Goal: Information Seeking & Learning: Understand process/instructions

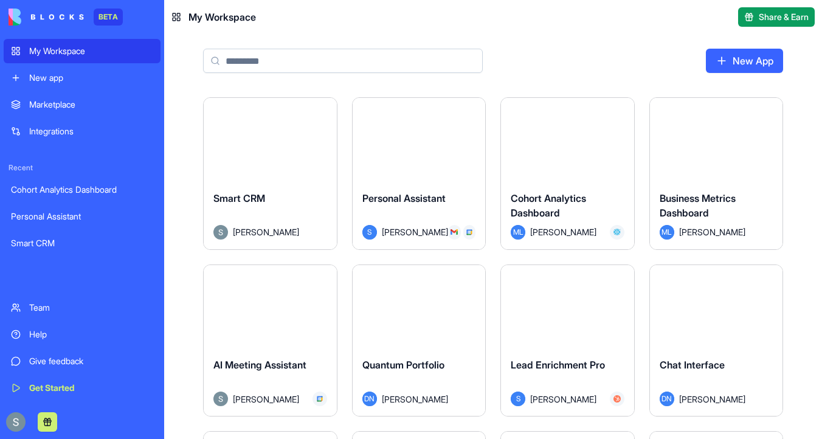
click at [265, 143] on button "Launch" at bounding box center [269, 139] width 91 height 24
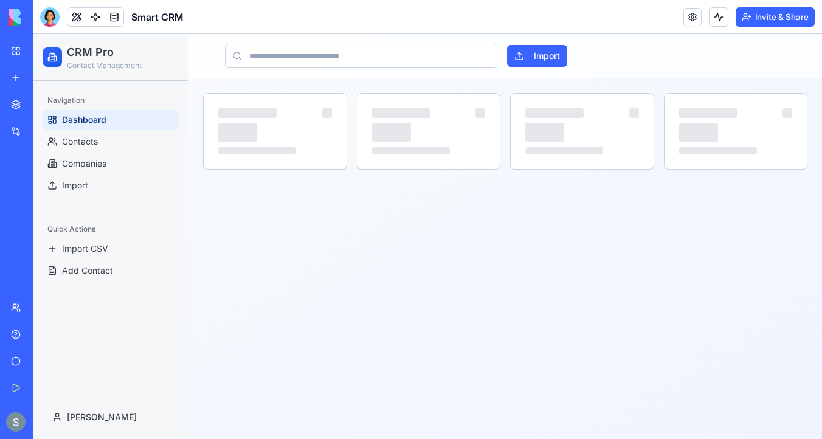
click at [755, 13] on button "Invite & Share" at bounding box center [774, 16] width 79 height 19
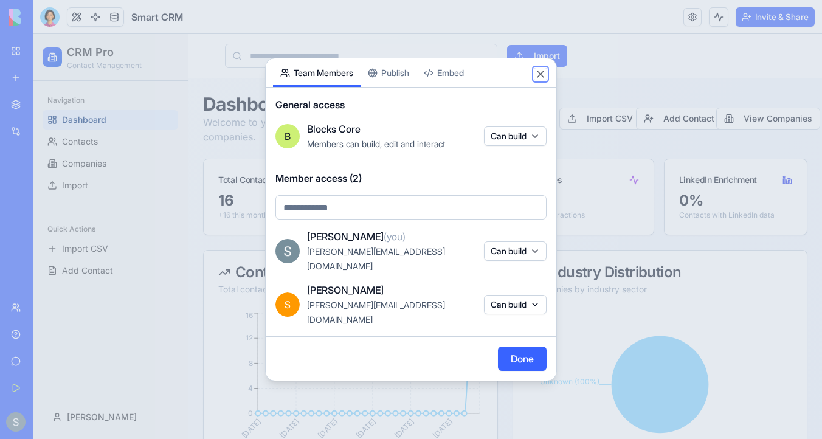
click at [544, 80] on button "Close" at bounding box center [540, 74] width 12 height 12
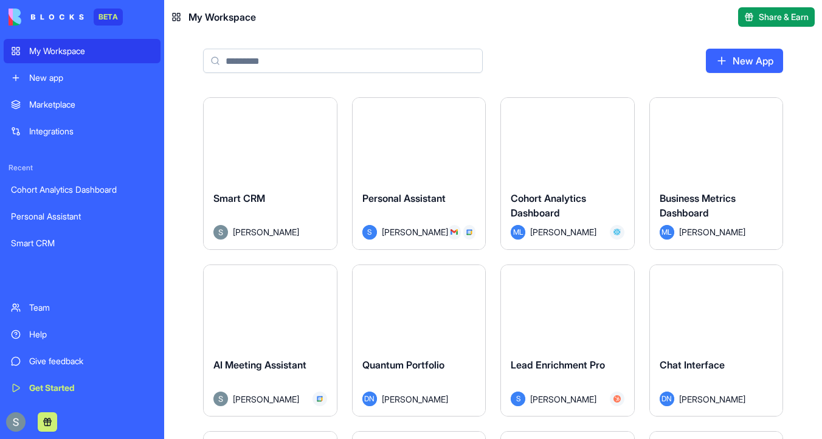
click at [574, 135] on button "Launch" at bounding box center [567, 139] width 91 height 24
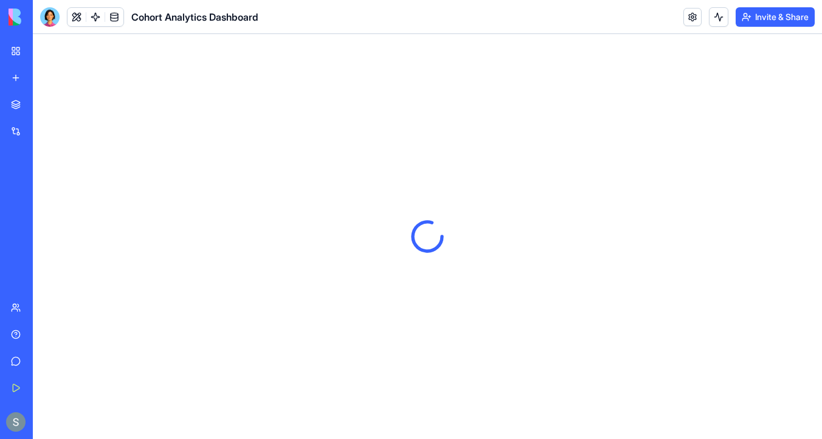
click at [755, 19] on button "Invite & Share" at bounding box center [774, 16] width 79 height 19
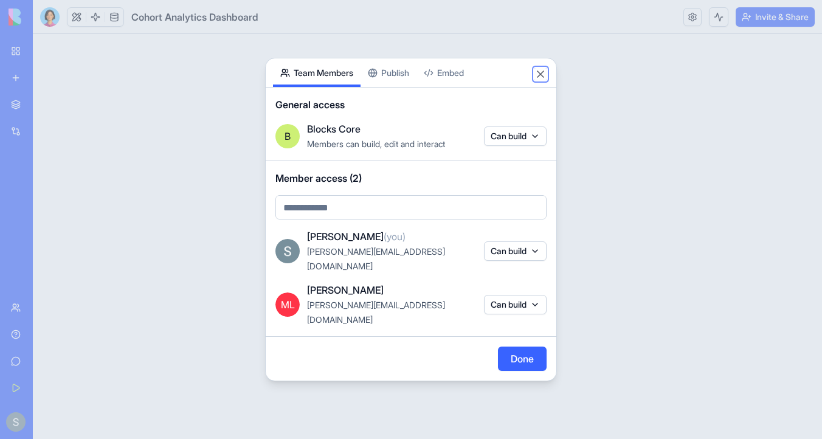
click at [540, 80] on button "Close" at bounding box center [540, 74] width 12 height 12
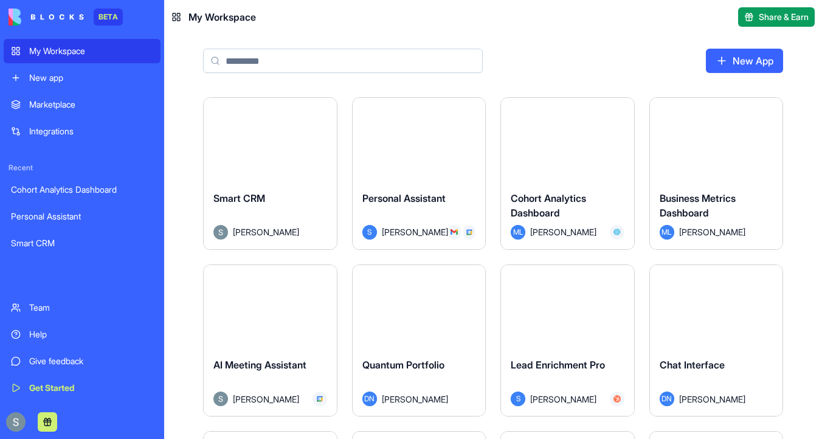
click at [690, 159] on div "Launch" at bounding box center [716, 139] width 133 height 83
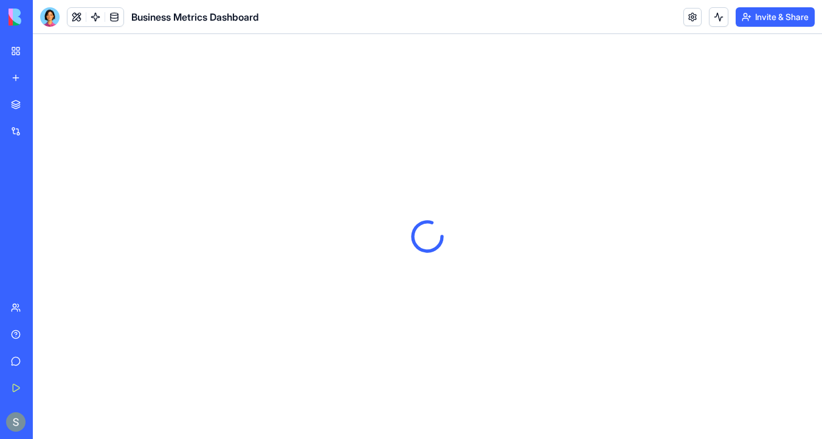
click at [772, 17] on button "Invite & Share" at bounding box center [774, 16] width 79 height 19
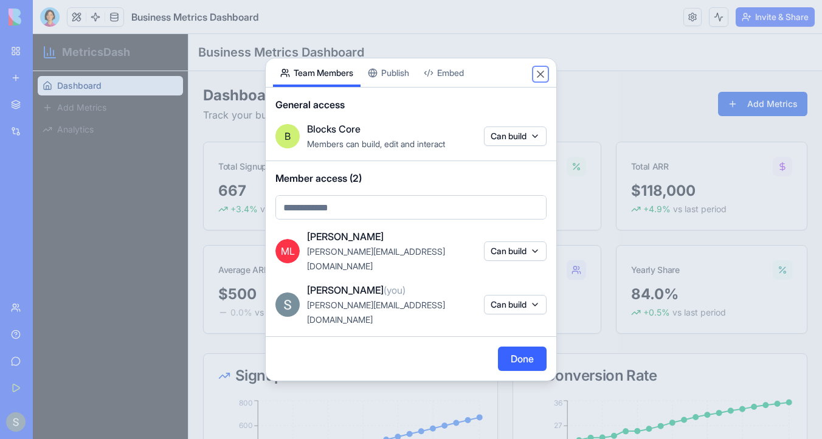
click at [543, 80] on button "Close" at bounding box center [540, 74] width 12 height 12
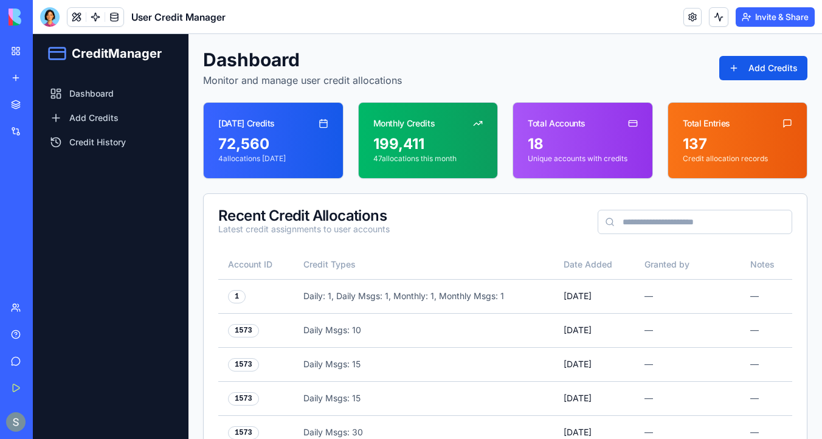
click at [769, 16] on button "Invite & Share" at bounding box center [774, 16] width 79 height 19
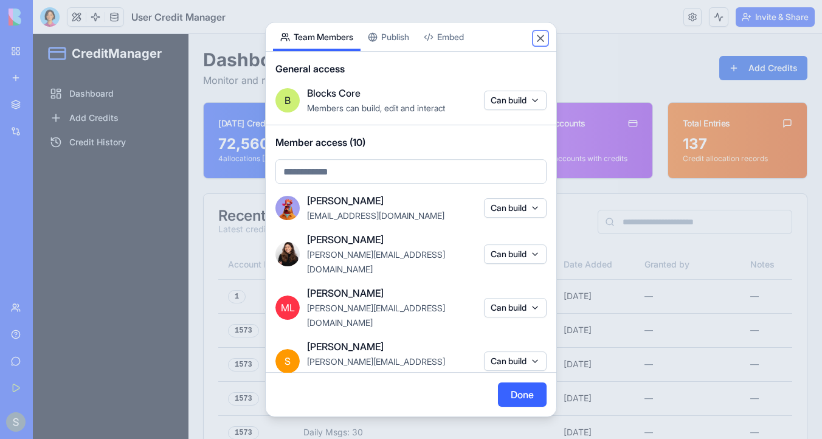
click at [543, 38] on button "Close" at bounding box center [540, 38] width 12 height 12
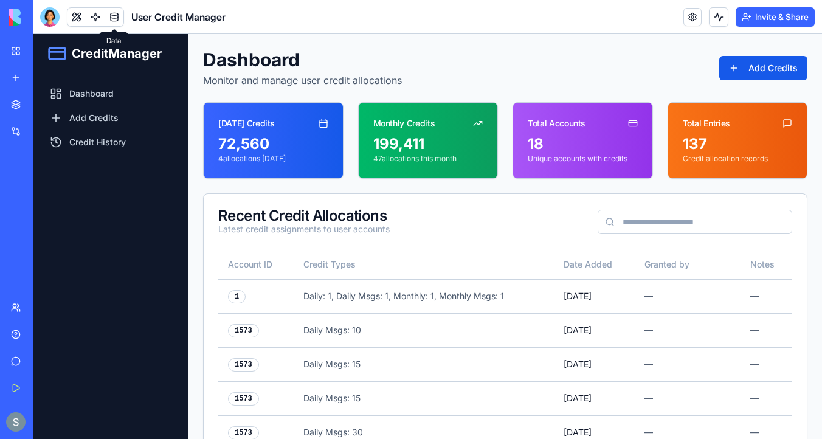
click at [82, 55] on span "CreditManager" at bounding box center [117, 53] width 90 height 17
click at [58, 52] on line at bounding box center [57, 52] width 16 height 0
click at [135, 56] on span "CreditManager" at bounding box center [117, 53] width 90 height 17
click at [280, 64] on h1 "Dashboard" at bounding box center [302, 60] width 199 height 22
click at [76, 16] on button at bounding box center [76, 17] width 18 height 18
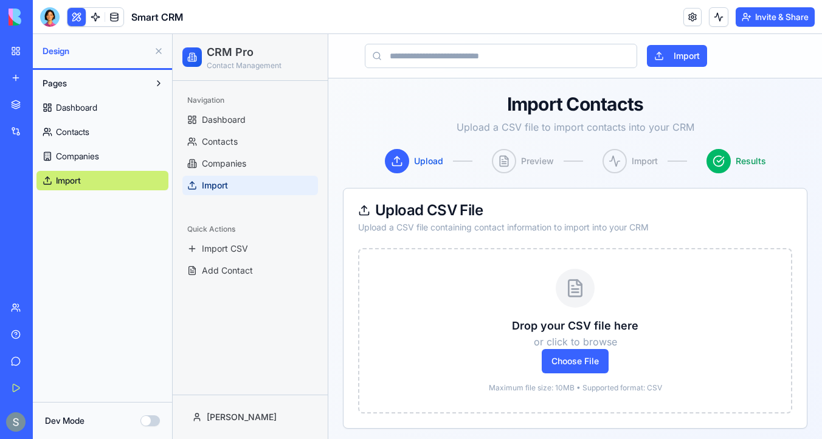
click at [45, 334] on div "Help" at bounding box center [37, 334] width 16 height 12
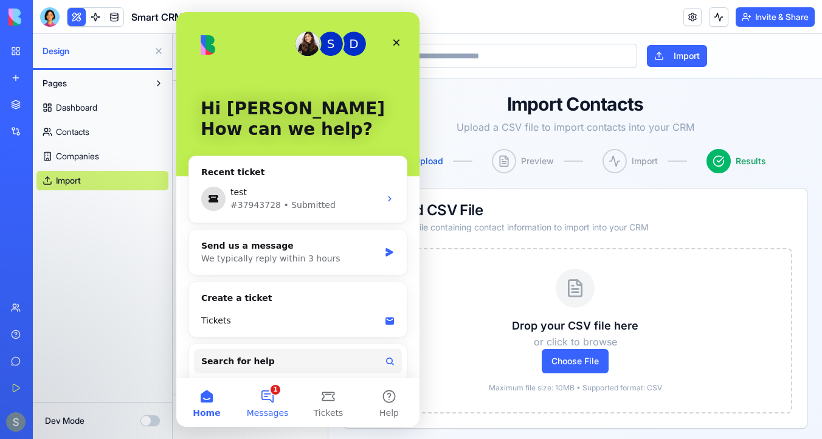
click at [272, 400] on button "1 Messages" at bounding box center [267, 402] width 61 height 49
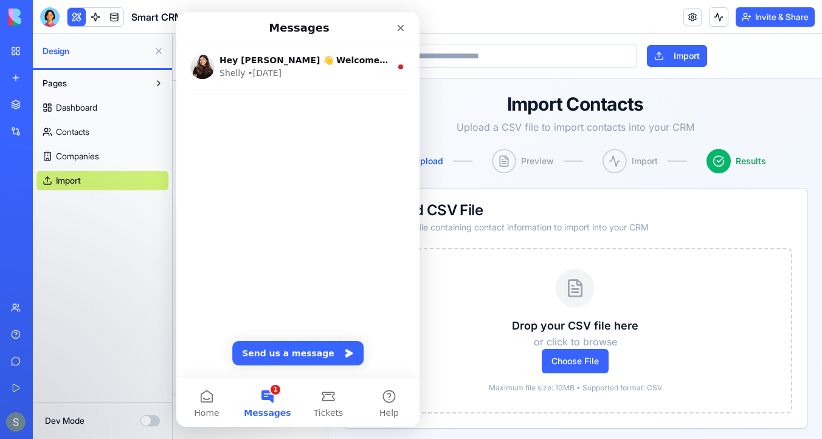
click at [266, 402] on button "1 Messages" at bounding box center [267, 402] width 61 height 49
click at [330, 403] on button "Tickets" at bounding box center [328, 402] width 61 height 49
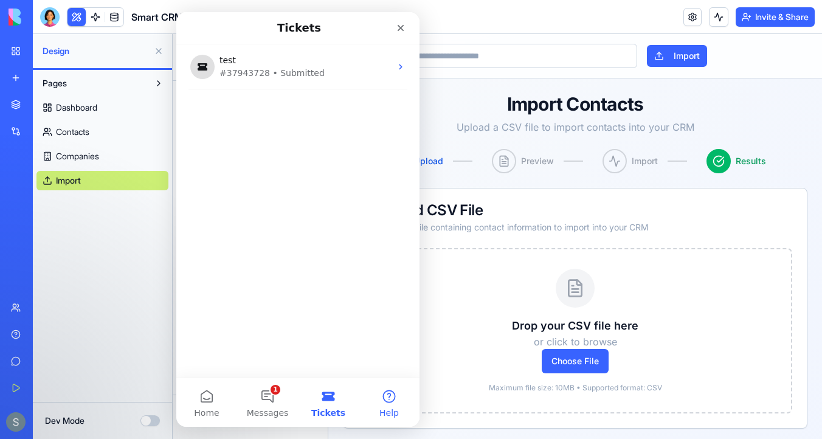
click at [388, 399] on button "Help" at bounding box center [389, 402] width 61 height 49
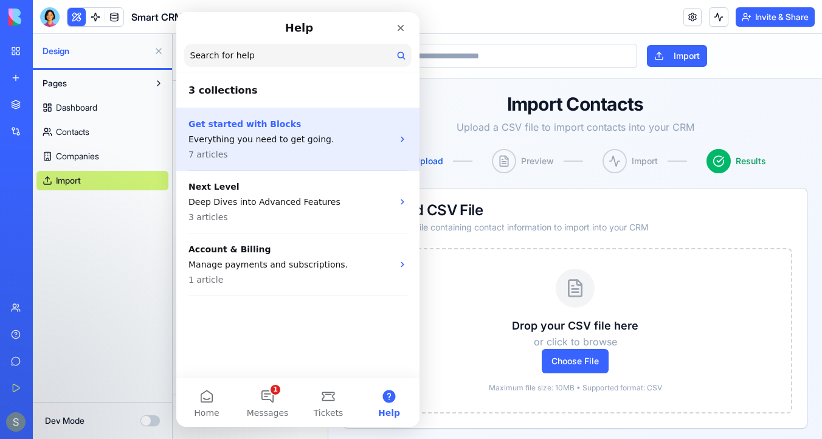
click at [317, 142] on p "Everything you need to get going." at bounding box center [290, 139] width 204 height 13
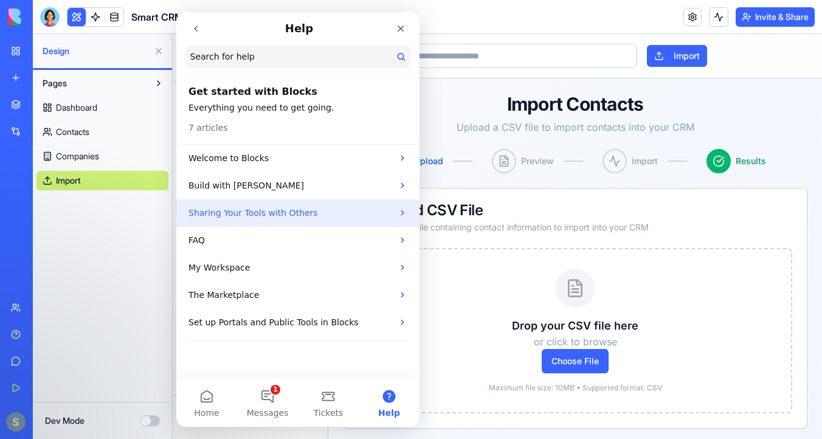
click at [311, 211] on p "Sharing Your Tools with Others" at bounding box center [290, 213] width 204 height 13
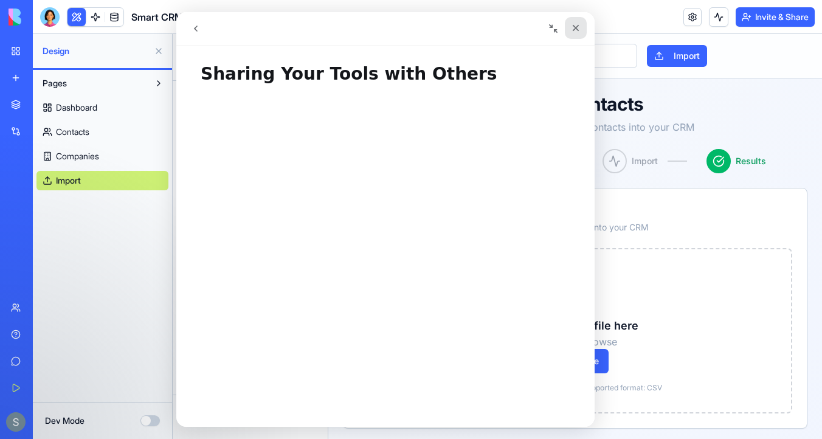
click at [576, 29] on icon "Close" at bounding box center [576, 28] width 7 height 7
